Goal: Task Accomplishment & Management: Manage account settings

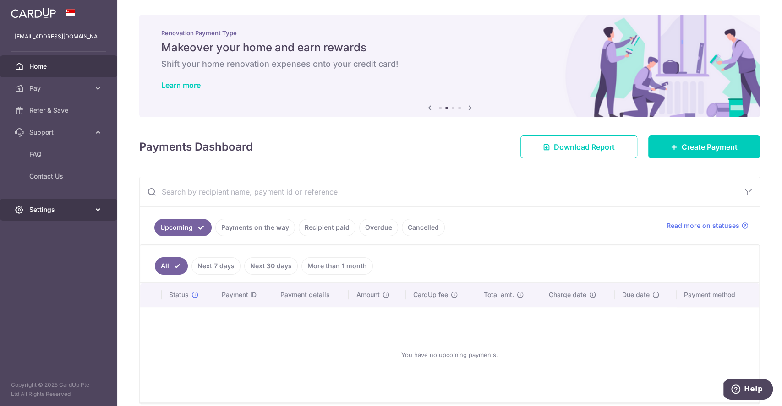
click at [59, 214] on span "Settings" at bounding box center [59, 209] width 60 height 9
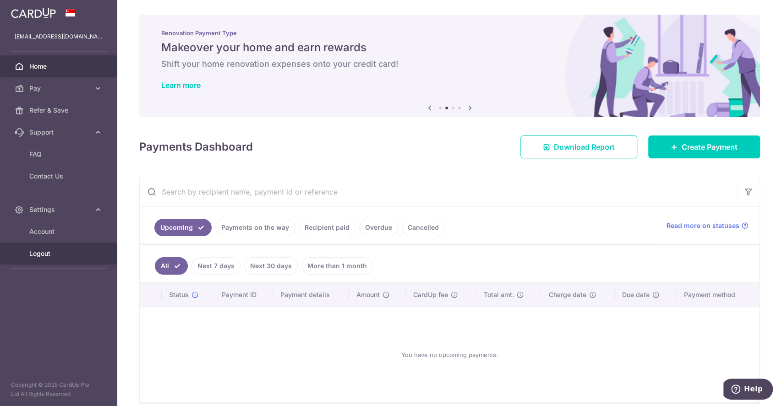
click at [55, 253] on span "Logout" at bounding box center [59, 253] width 60 height 9
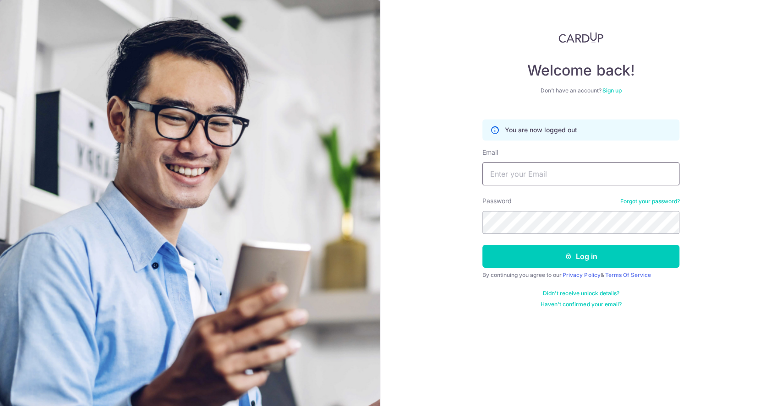
drag, startPoint x: 0, startPoint y: 0, endPoint x: 524, endPoint y: 180, distance: 554.2
click at [524, 180] on input "Email" at bounding box center [580, 174] width 197 height 23
type input "[EMAIL_ADDRESS][DOMAIN_NAME]"
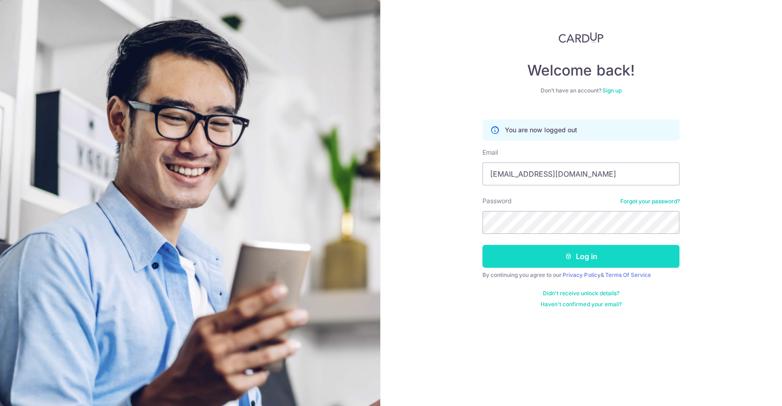
click at [552, 255] on button "Log in" at bounding box center [580, 256] width 197 height 23
